Goal: Task Accomplishment & Management: Complete application form

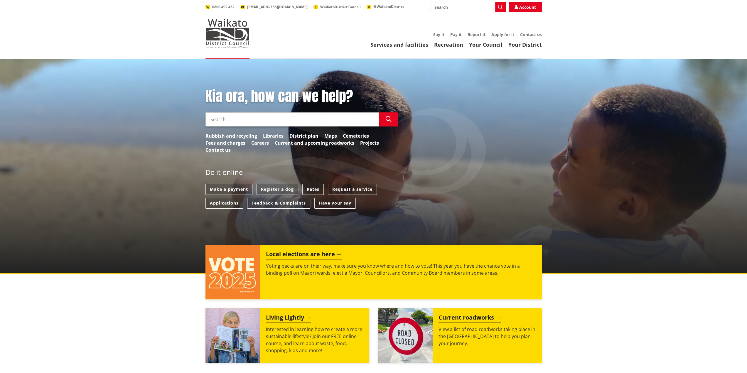
click at [365, 141] on link "Projects" at bounding box center [369, 142] width 19 height 7
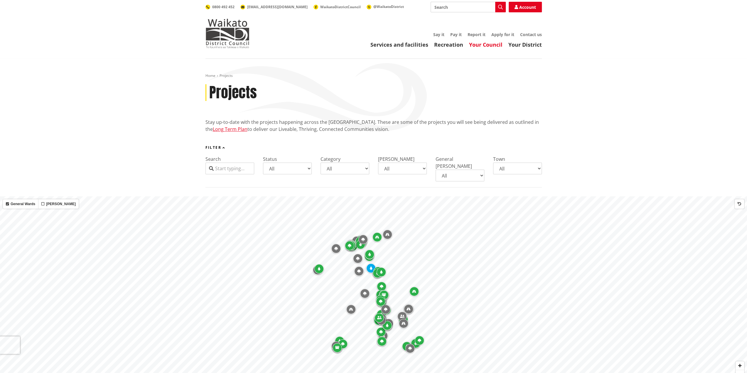
click at [497, 46] on link "Your Council" at bounding box center [485, 44] width 33 height 7
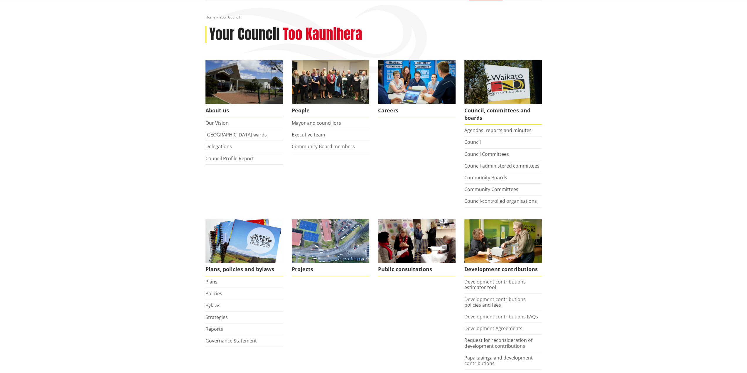
scroll to position [59, 0]
click at [213, 283] on link "Plans" at bounding box center [211, 281] width 12 height 6
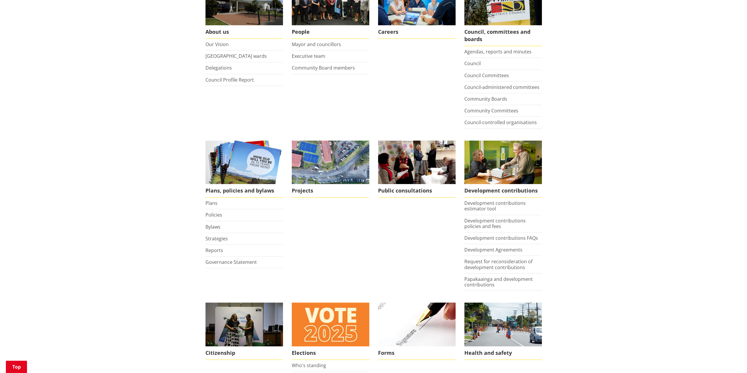
scroll to position [202, 0]
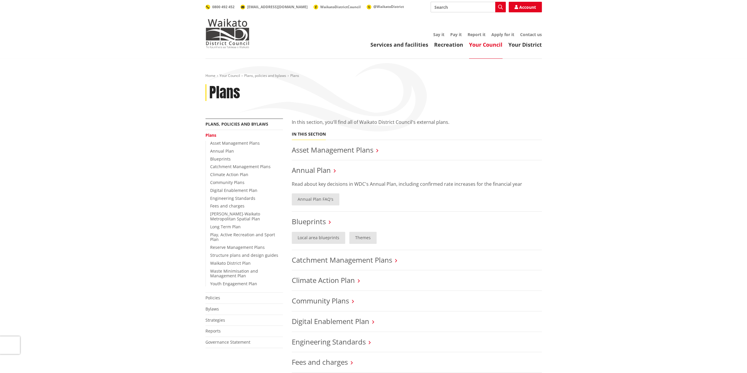
click at [482, 45] on link "Your Council" at bounding box center [485, 44] width 33 height 7
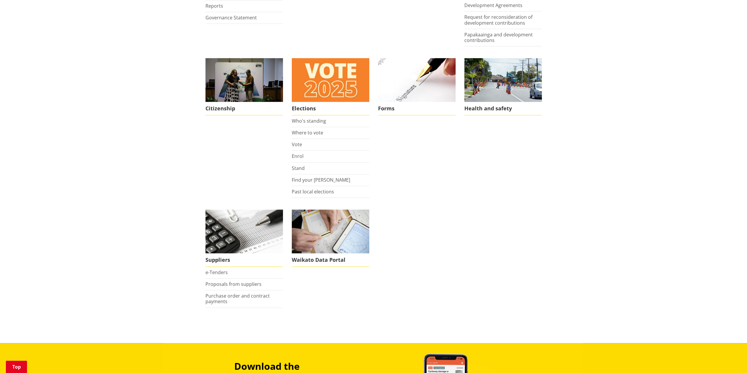
scroll to position [352, 0]
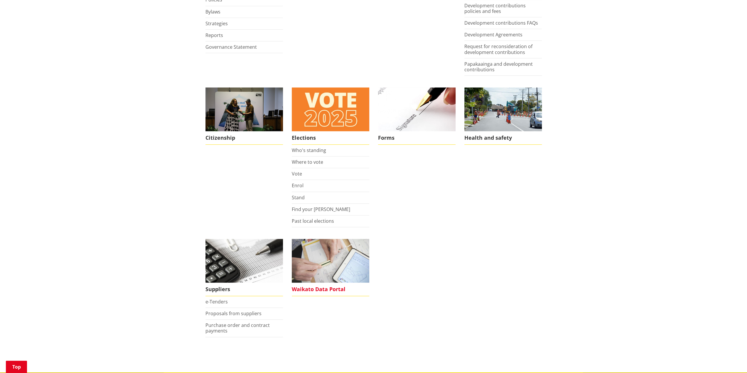
click at [312, 279] on img at bounding box center [330, 261] width 77 height 44
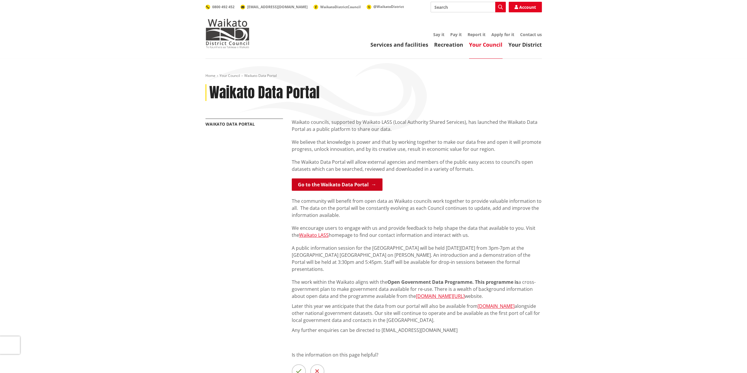
click at [305, 186] on link "Go to the Waikato Data Portal" at bounding box center [337, 184] width 91 height 12
click at [443, 44] on link "Recreation" at bounding box center [448, 44] width 29 height 7
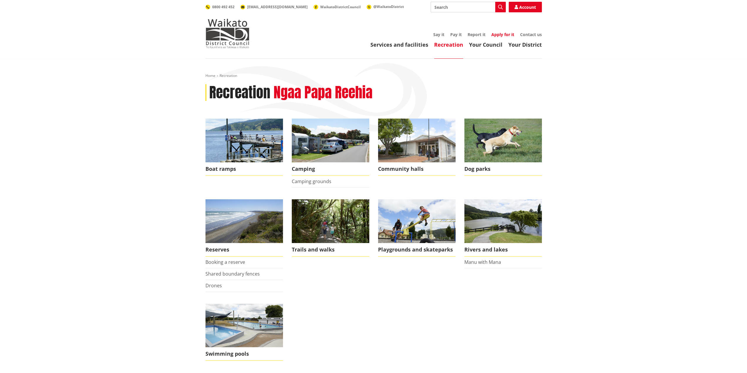
click at [497, 36] on link "Apply for it" at bounding box center [502, 35] width 23 height 6
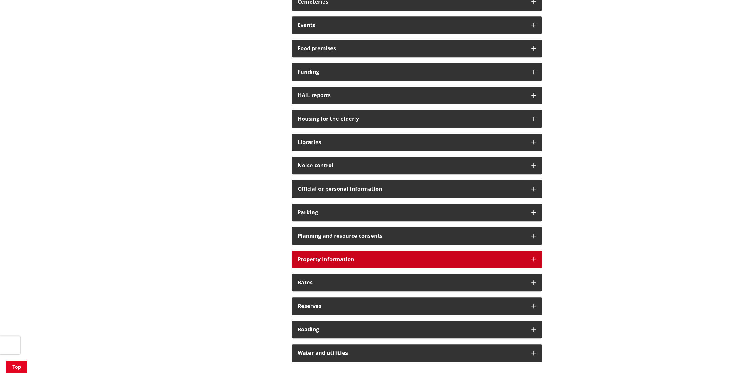
scroll to position [352, 0]
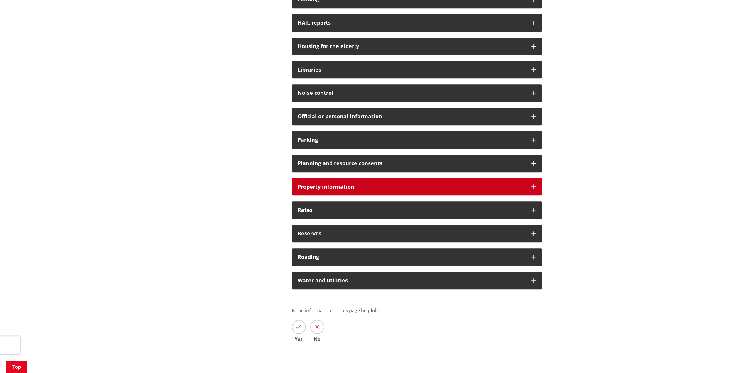
click at [360, 185] on h3 "Property information" at bounding box center [412, 187] width 228 height 6
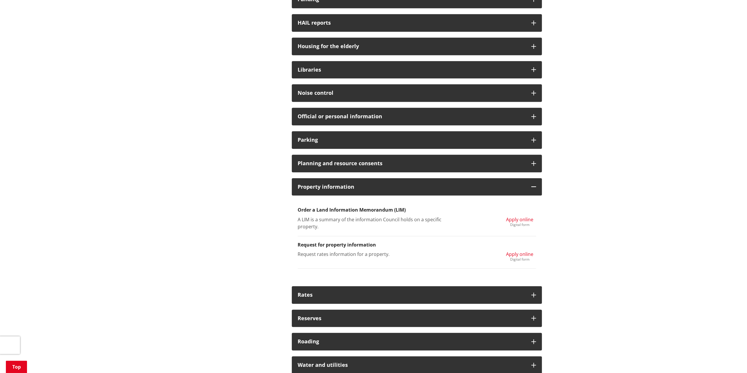
click at [513, 259] on div "Digital form" at bounding box center [519, 260] width 27 height 4
